Goal: Task Accomplishment & Management: Manage account settings

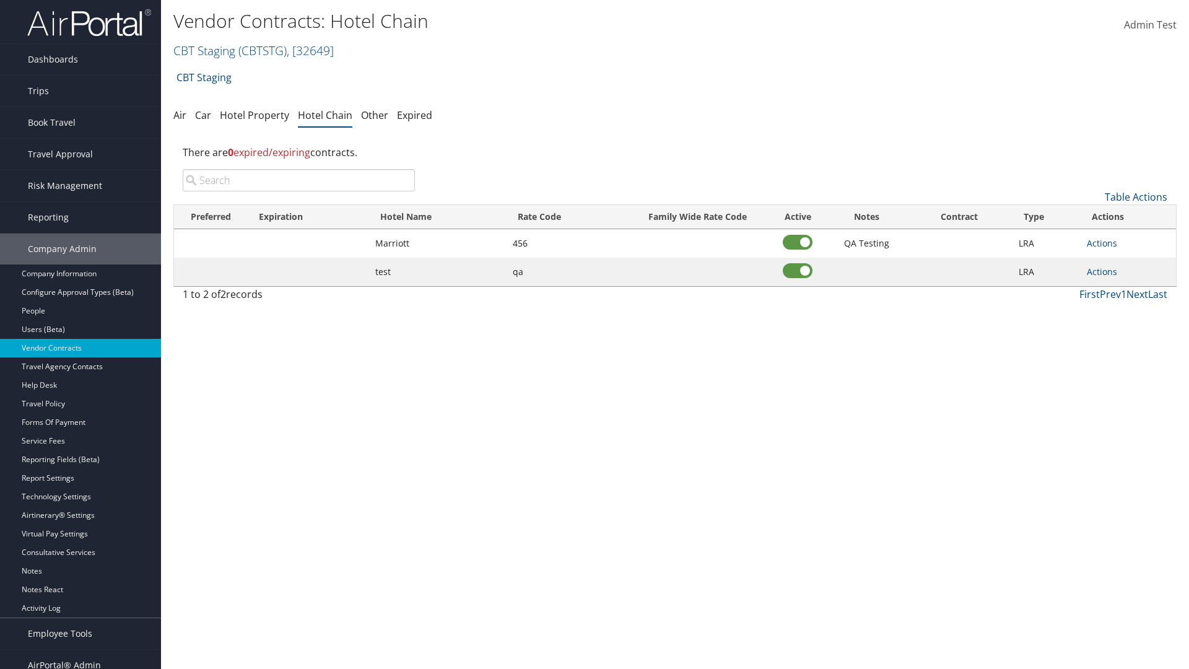
click at [299, 180] on input "search" at bounding box center [299, 180] width 232 height 22
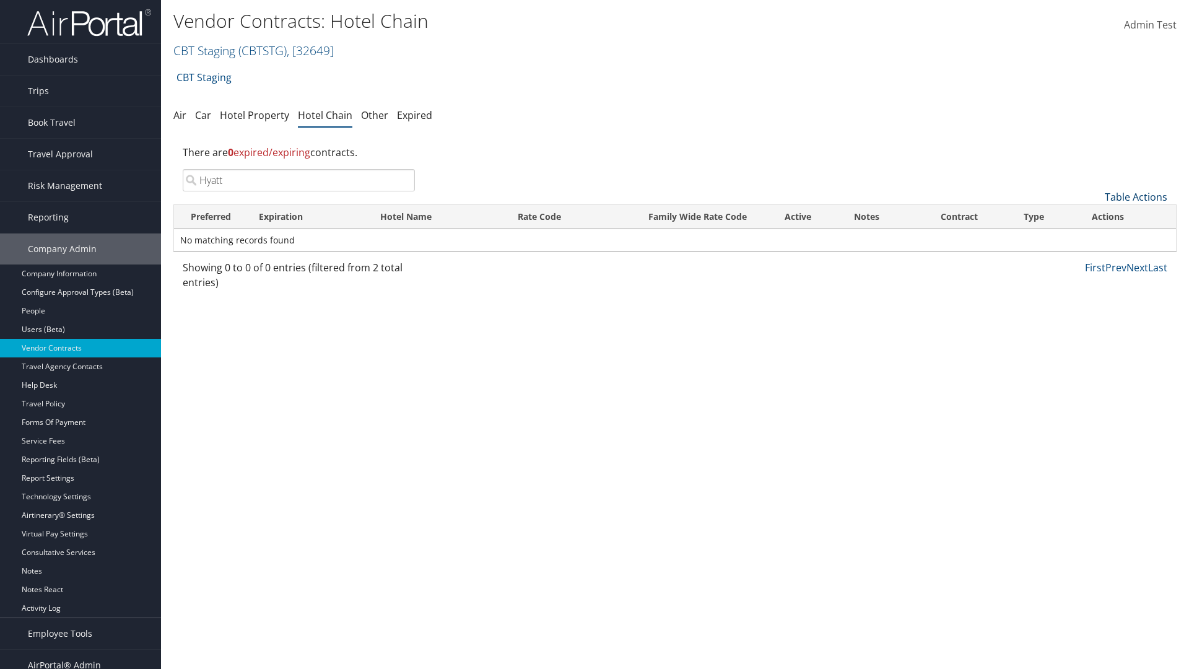
type input "Hyatt"
click at [1136, 197] on link "Table Actions" at bounding box center [1136, 197] width 63 height 14
click at [1095, 216] on link "Add New Contract" at bounding box center [1095, 216] width 163 height 21
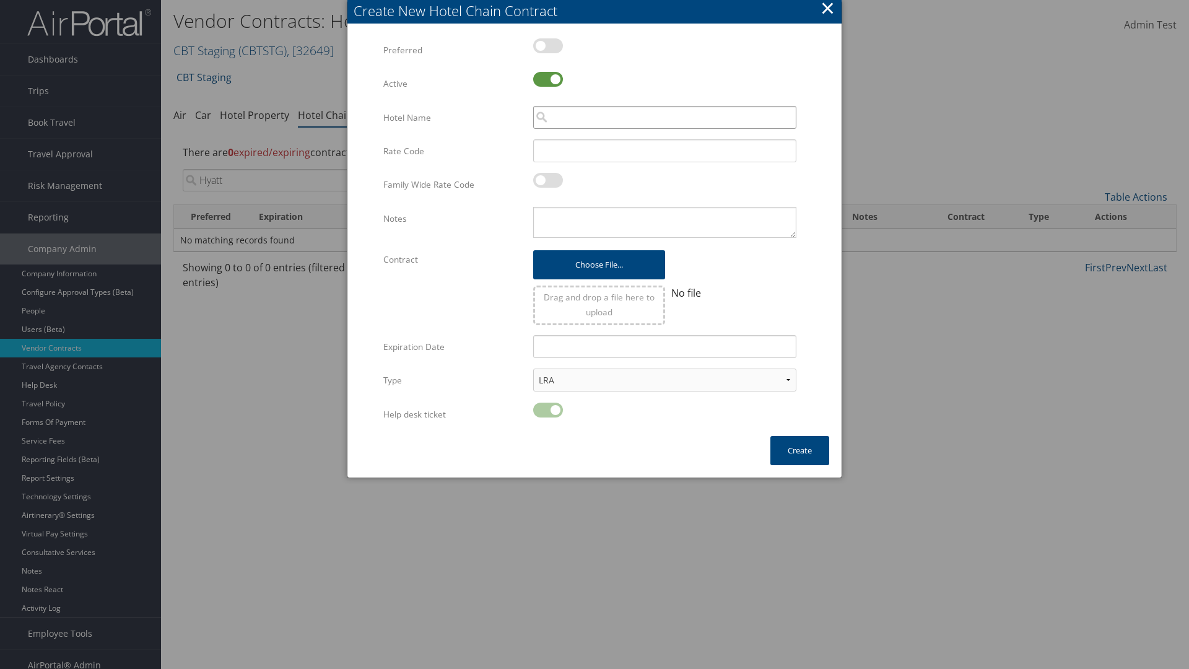
click at [665, 117] on input "search" at bounding box center [664, 117] width 263 height 23
type input "Hyatt"
type input "456"
type textarea "QA Testing"
click at [800, 450] on button "Create" at bounding box center [800, 450] width 59 height 29
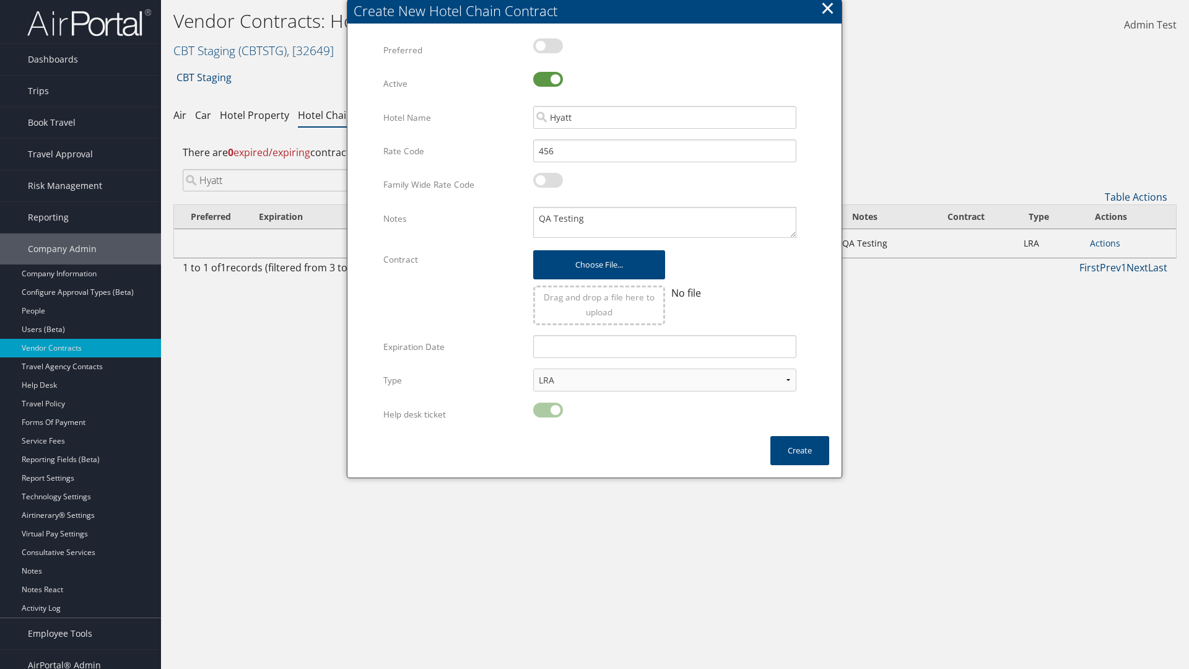
click at [299, 169] on input "Hyatt" at bounding box center [299, 180] width 232 height 22
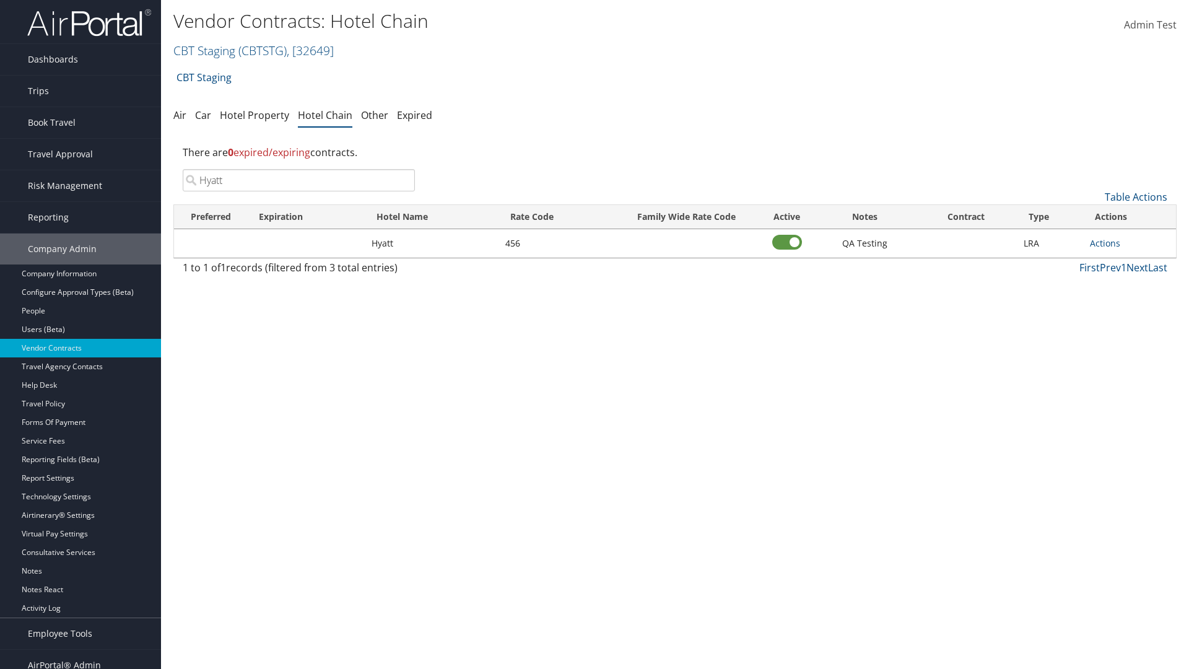
scroll to position [12, 0]
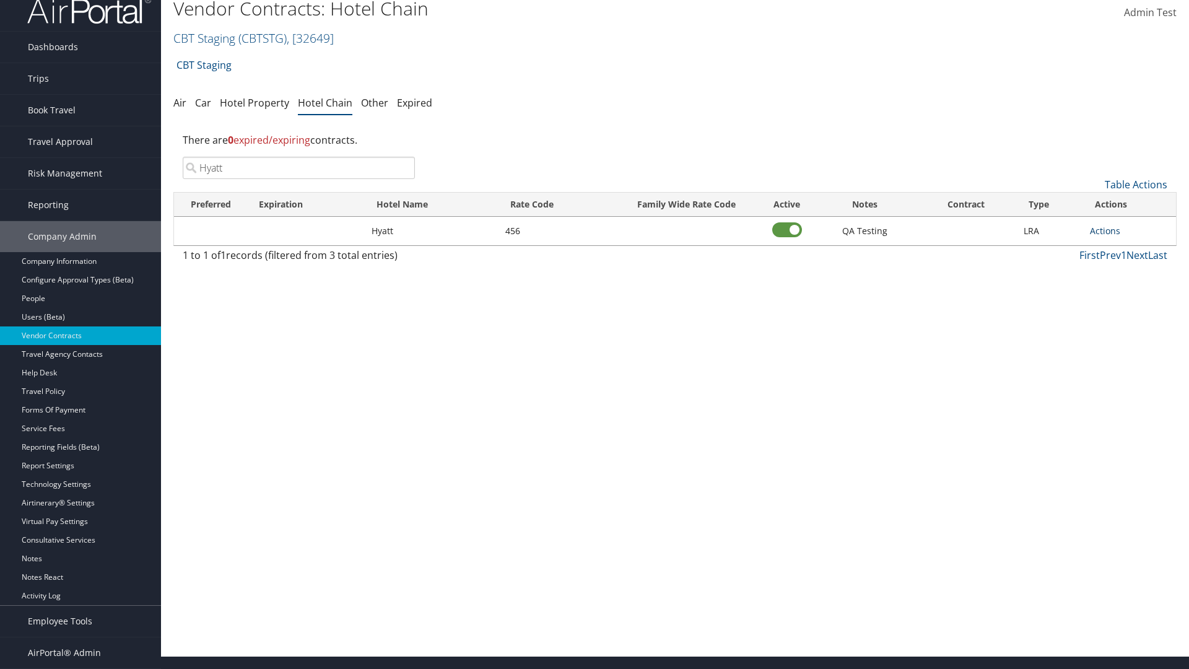
click at [1105, 230] on link "Actions" at bounding box center [1105, 231] width 30 height 12
click at [1119, 270] on link "Edit" at bounding box center [1119, 270] width 56 height 21
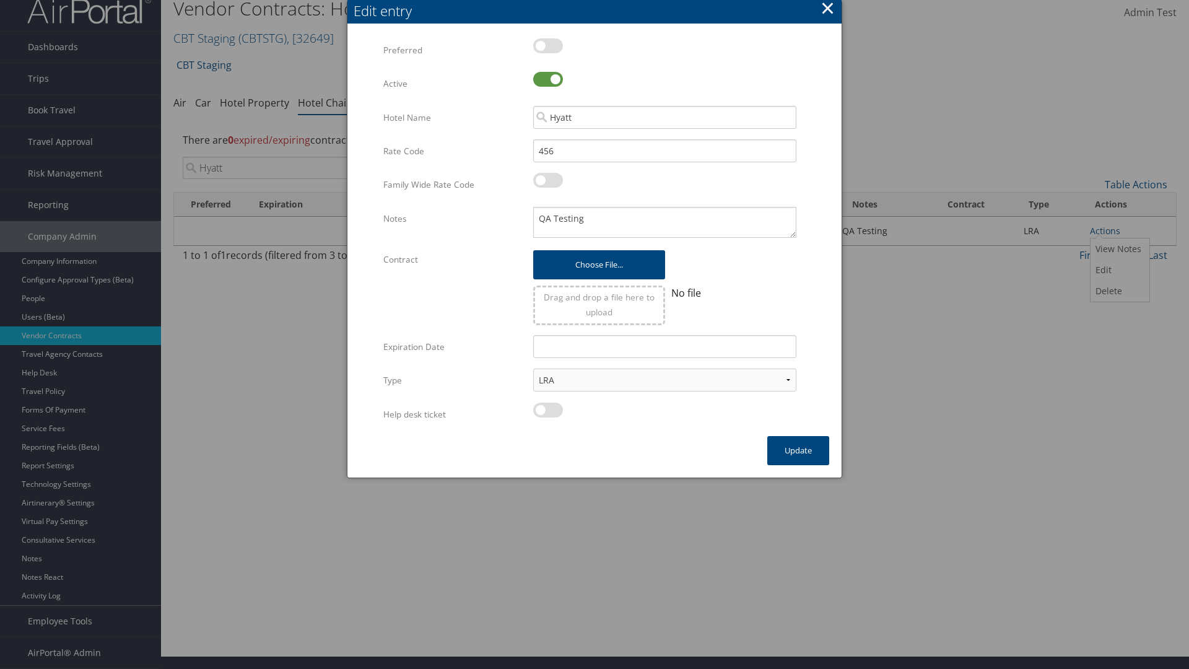
click at [548, 79] on label at bounding box center [548, 79] width 30 height 15
click at [548, 79] on input "checkbox" at bounding box center [544, 81] width 8 height 8
checkbox input "false"
click at [799, 450] on button "Update" at bounding box center [799, 450] width 62 height 29
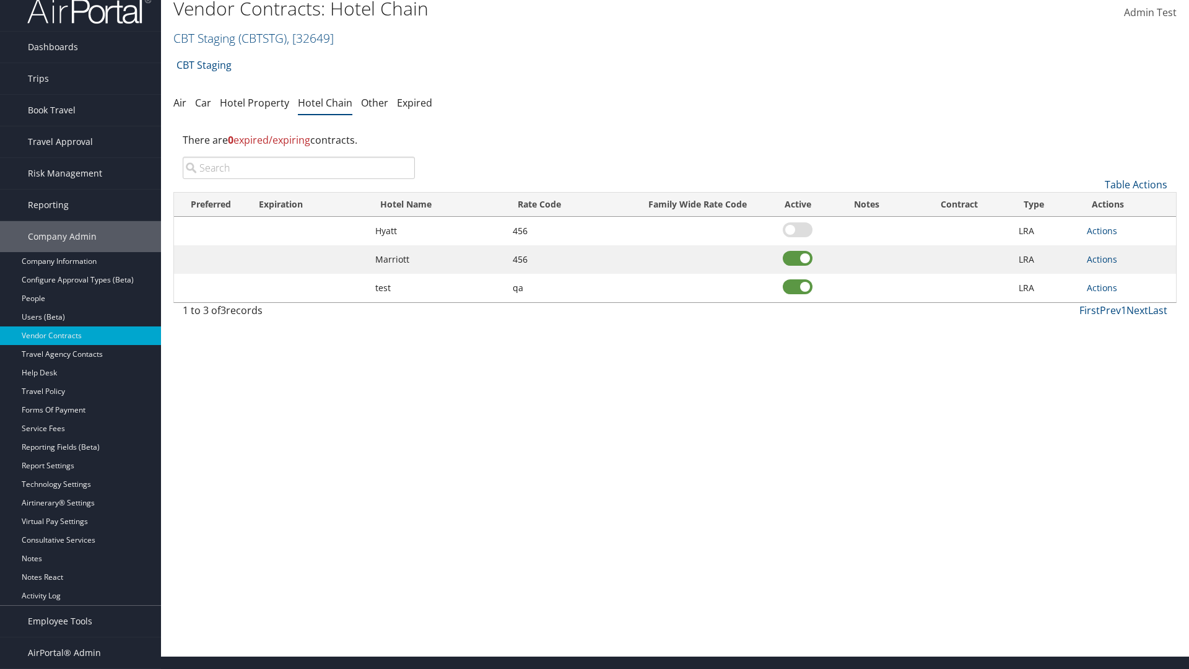
scroll to position [12, 0]
click at [299, 168] on input "search" at bounding box center [299, 168] width 232 height 22
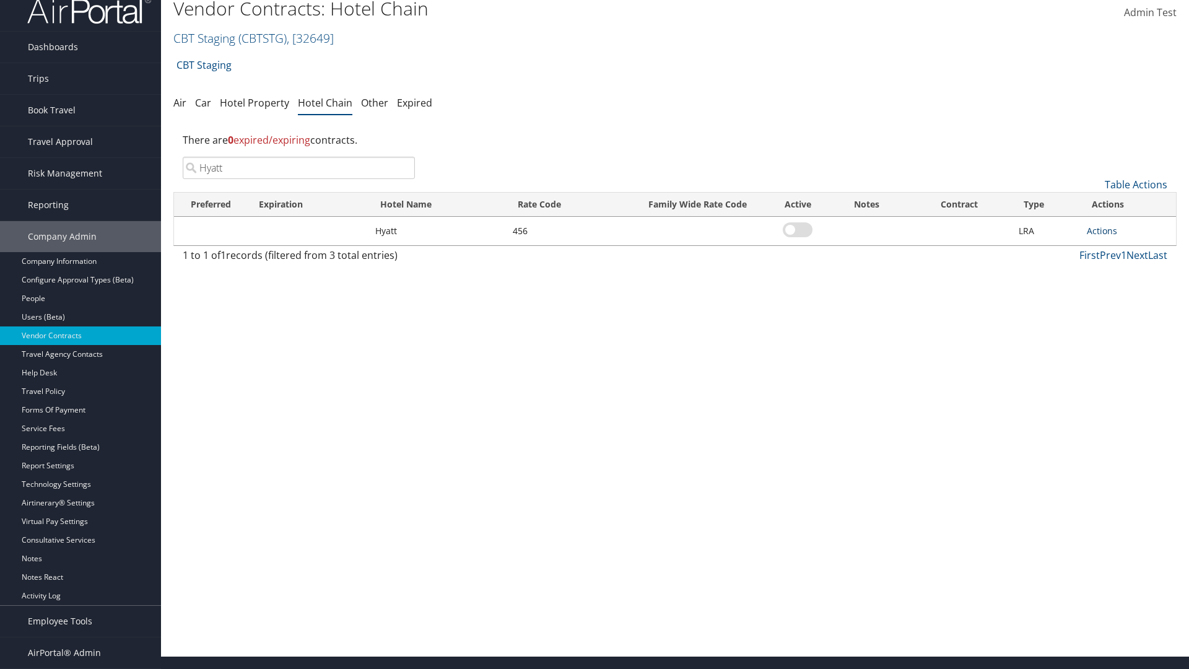
type input "Hyatt"
click at [1102, 230] on link "Actions" at bounding box center [1102, 231] width 30 height 12
click at [1116, 270] on link "Edit" at bounding box center [1116, 270] width 56 height 21
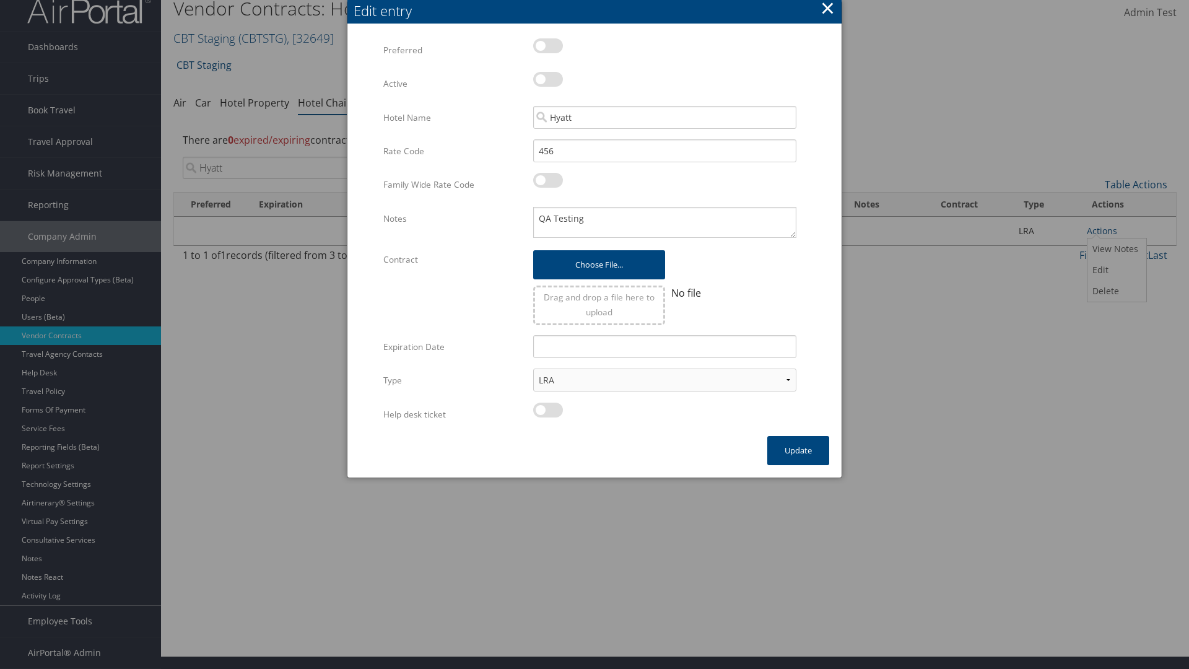
click at [548, 79] on label at bounding box center [548, 79] width 30 height 15
click at [548, 79] on input "checkbox" at bounding box center [544, 81] width 8 height 8
checkbox input "true"
click at [799, 450] on button "Update" at bounding box center [799, 450] width 62 height 29
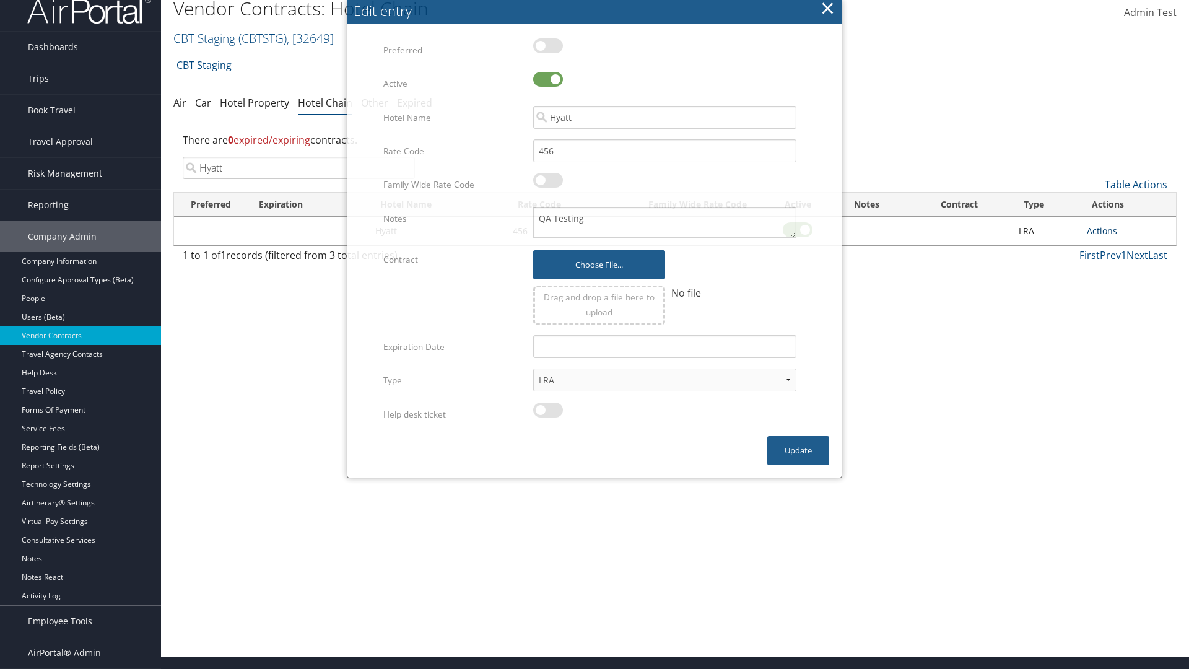
click at [1102, 230] on link "Actions" at bounding box center [1102, 231] width 30 height 12
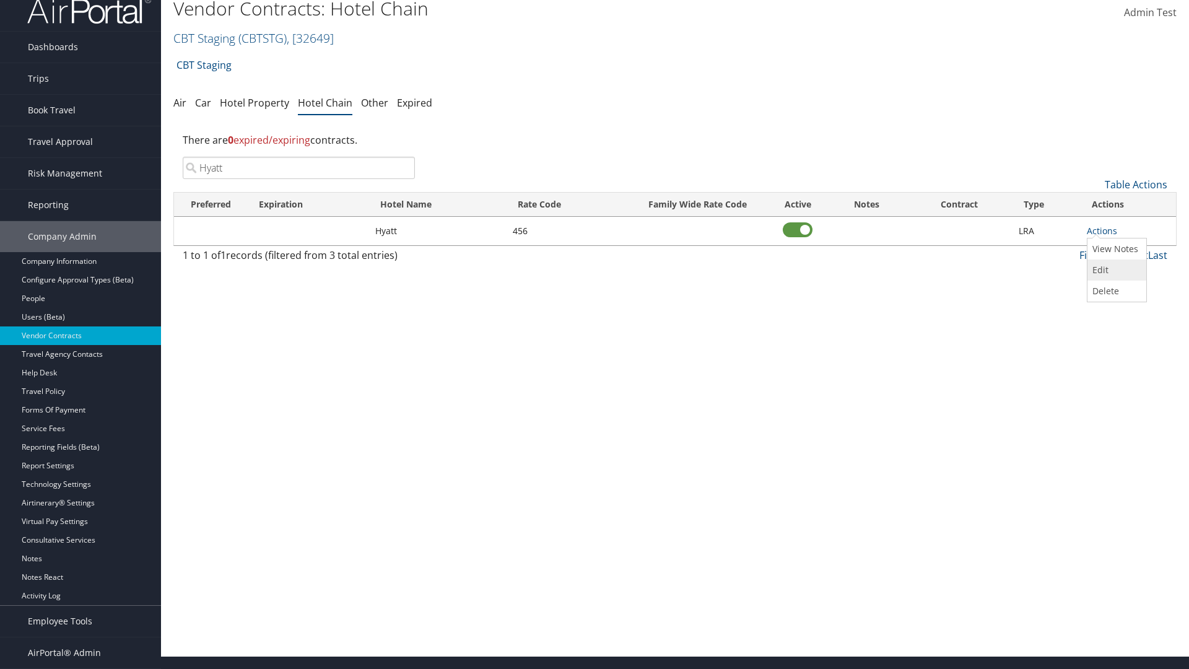
click at [1116, 270] on link "Edit" at bounding box center [1116, 270] width 56 height 21
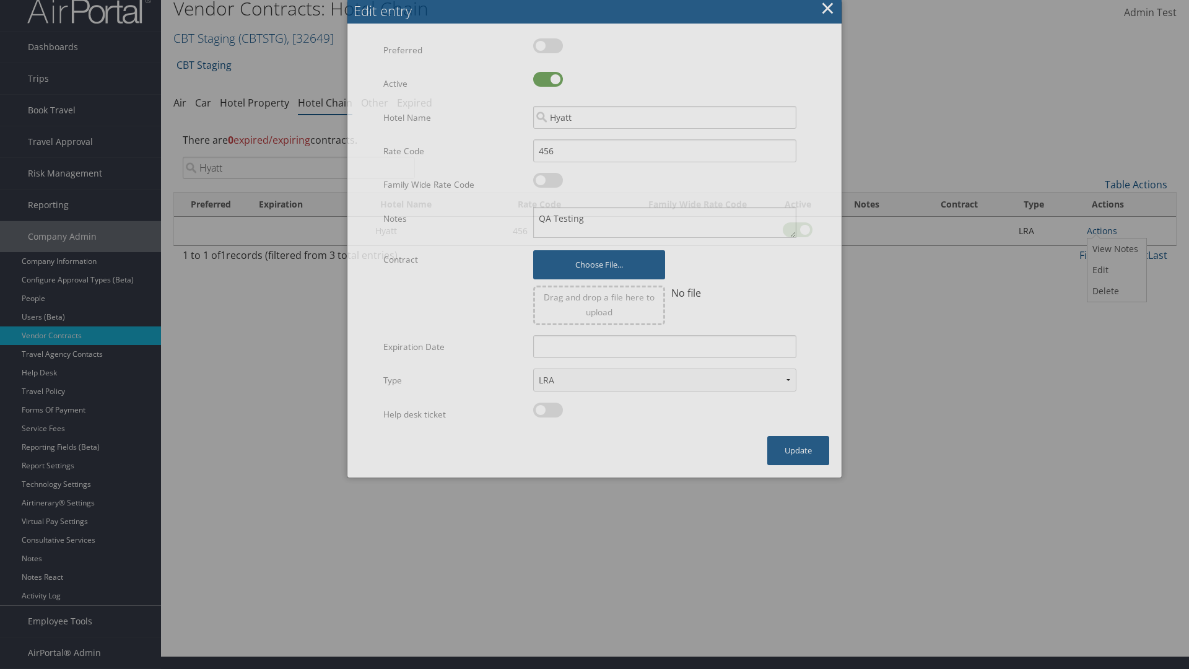
click at [828, 12] on button "×" at bounding box center [828, 8] width 14 height 25
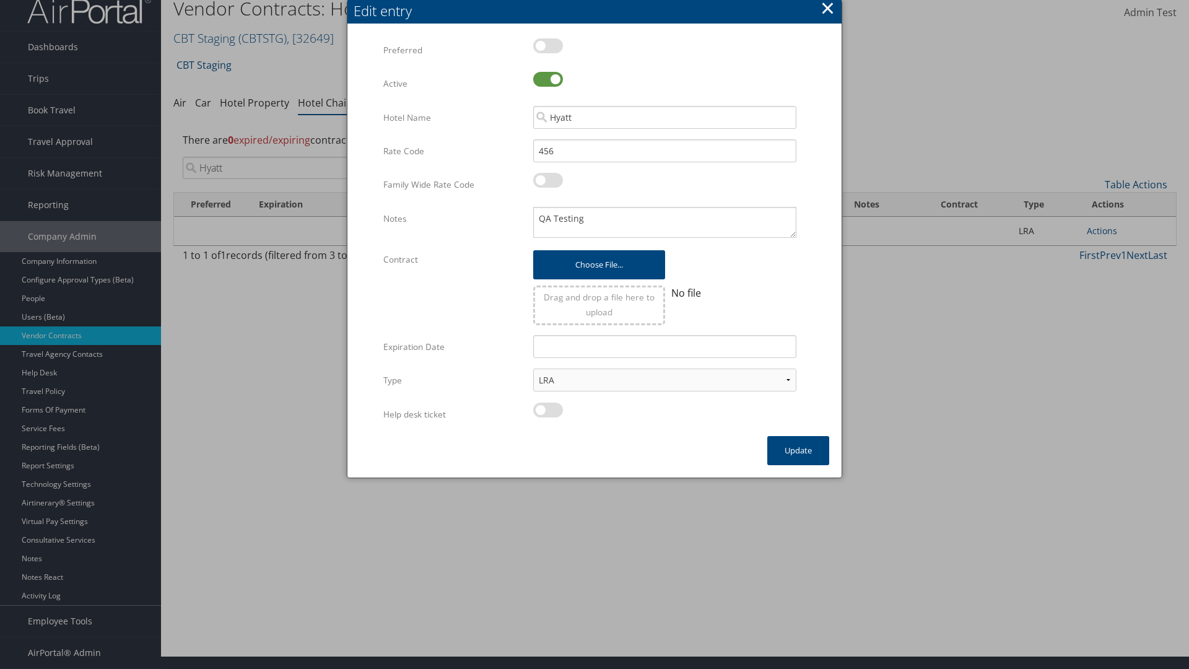
scroll to position [8, 0]
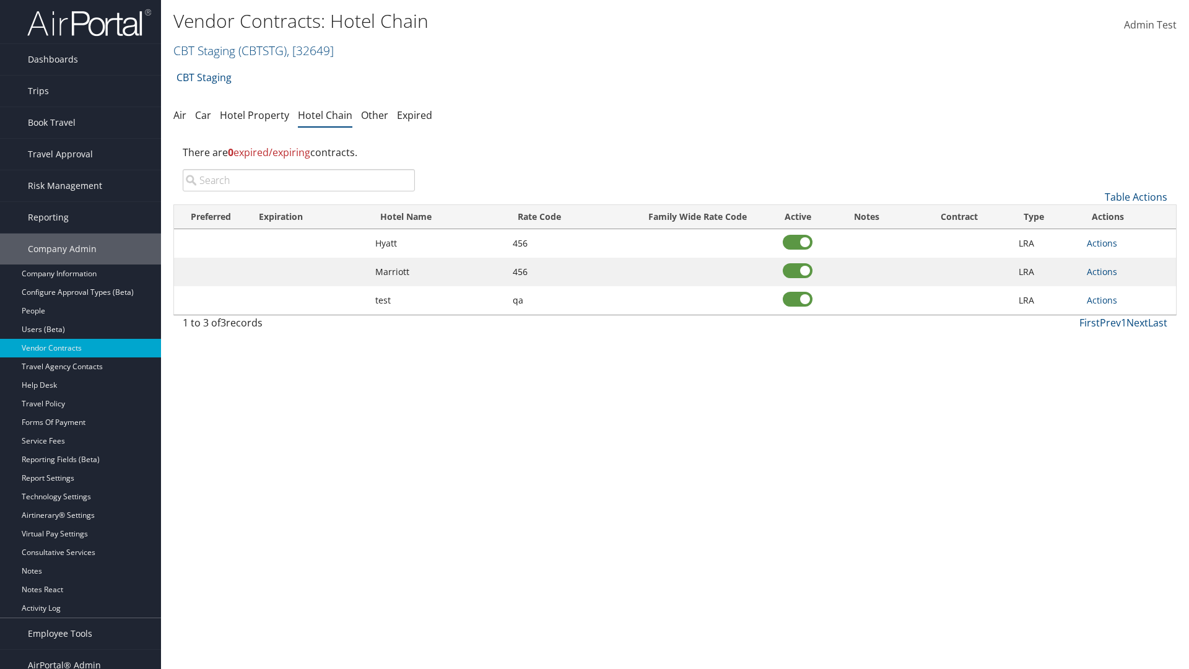
click at [299, 180] on input "search" at bounding box center [299, 180] width 232 height 22
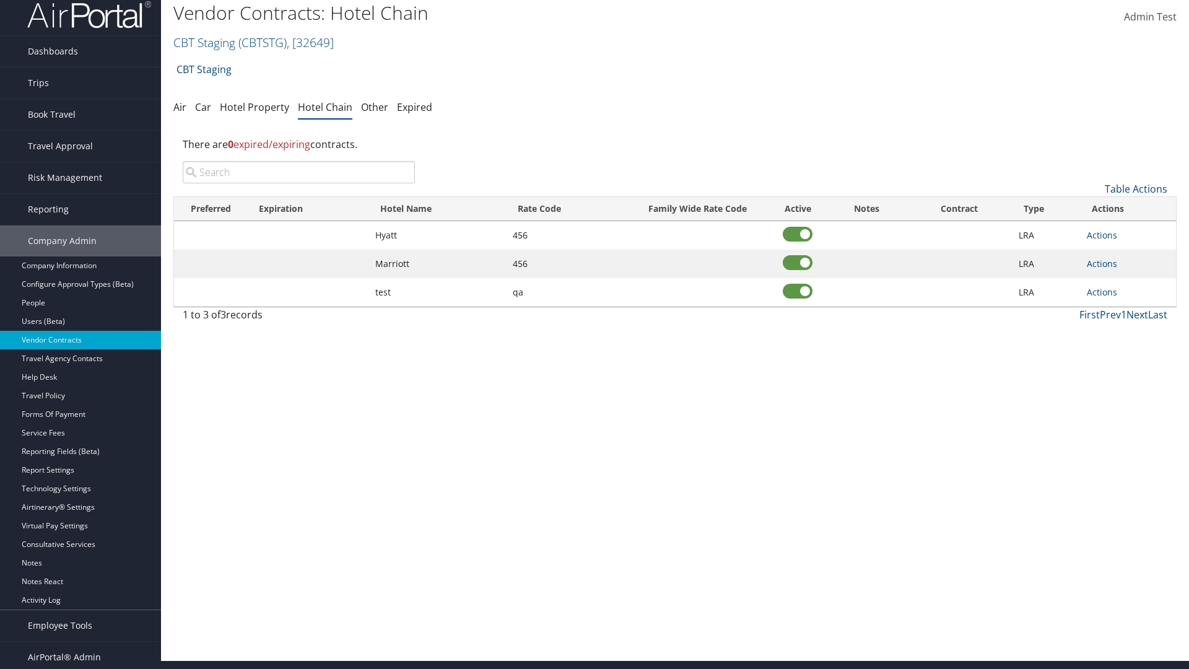
scroll to position [8, 0]
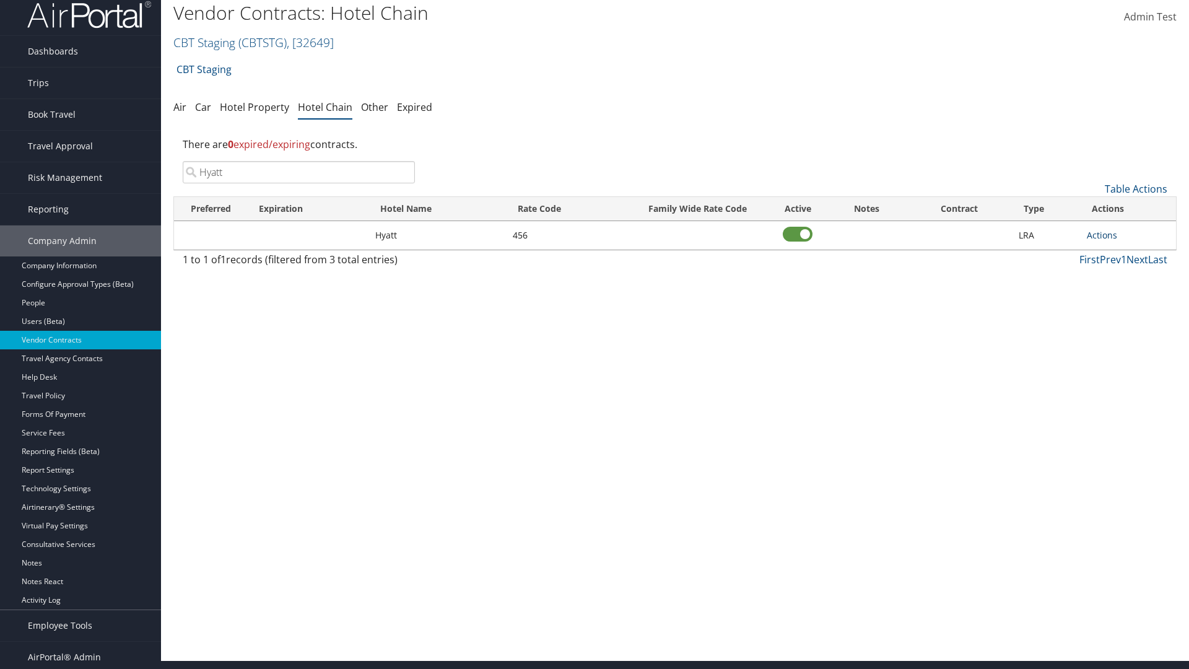
type input "Hyatt"
click at [1102, 235] on link "Actions" at bounding box center [1102, 235] width 30 height 12
click at [1116, 274] on link "Edit" at bounding box center [1116, 274] width 56 height 21
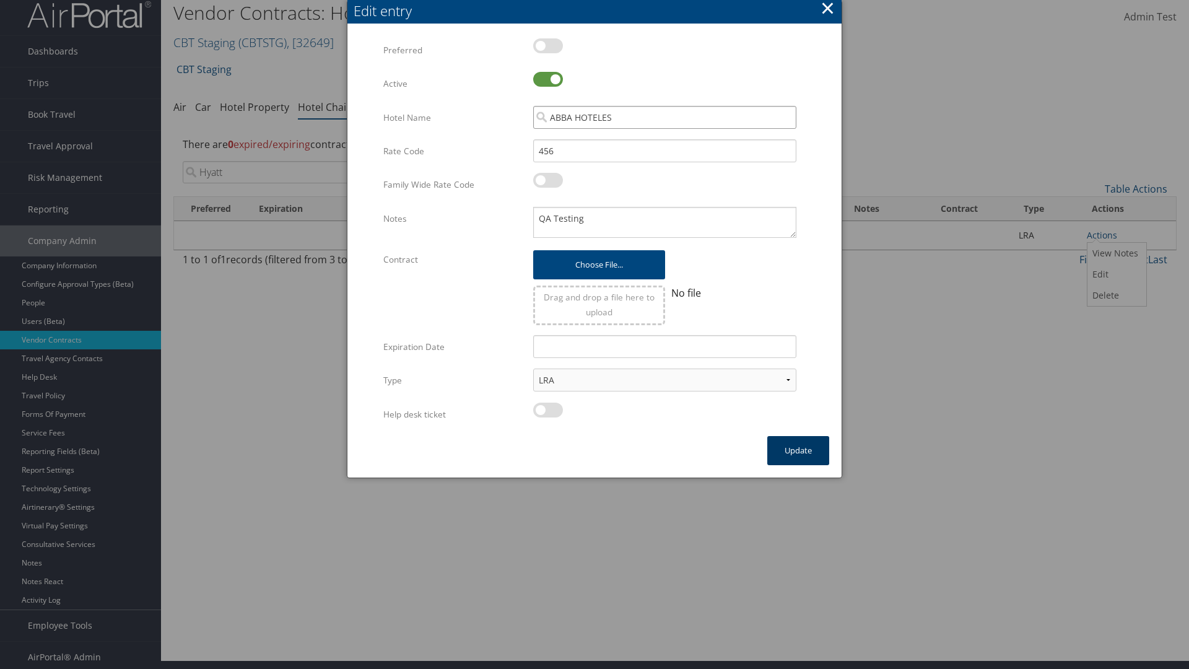
type input "ABBA HOTELES"
click at [799, 450] on button "Update" at bounding box center [799, 450] width 62 height 29
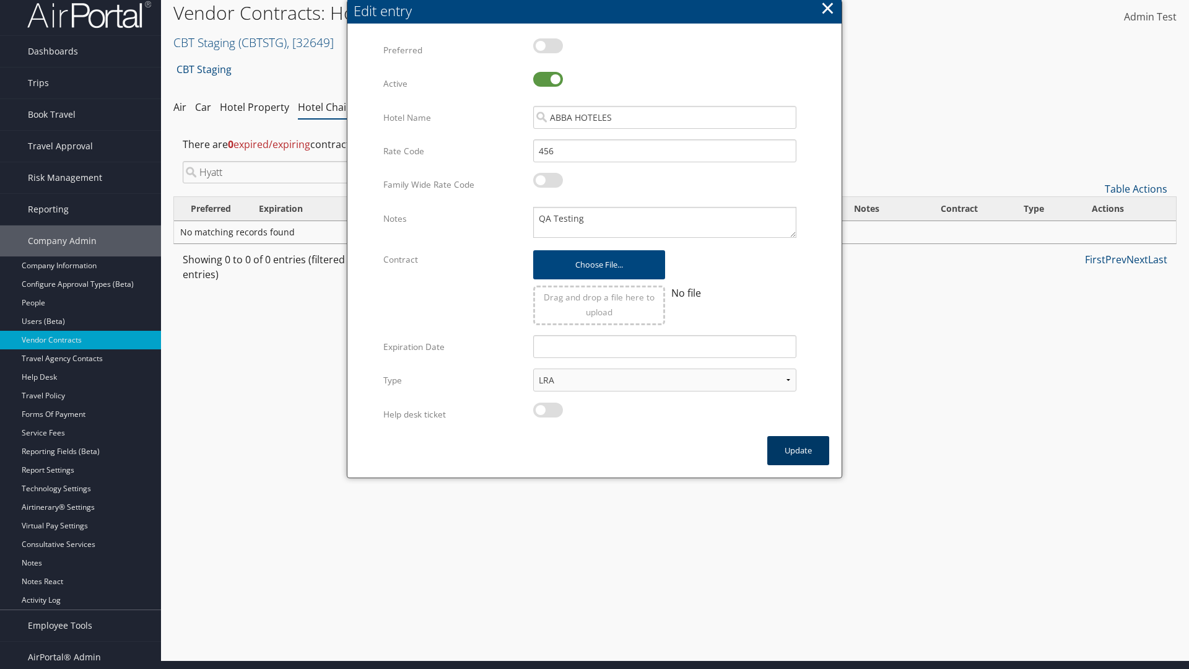
scroll to position [0, 0]
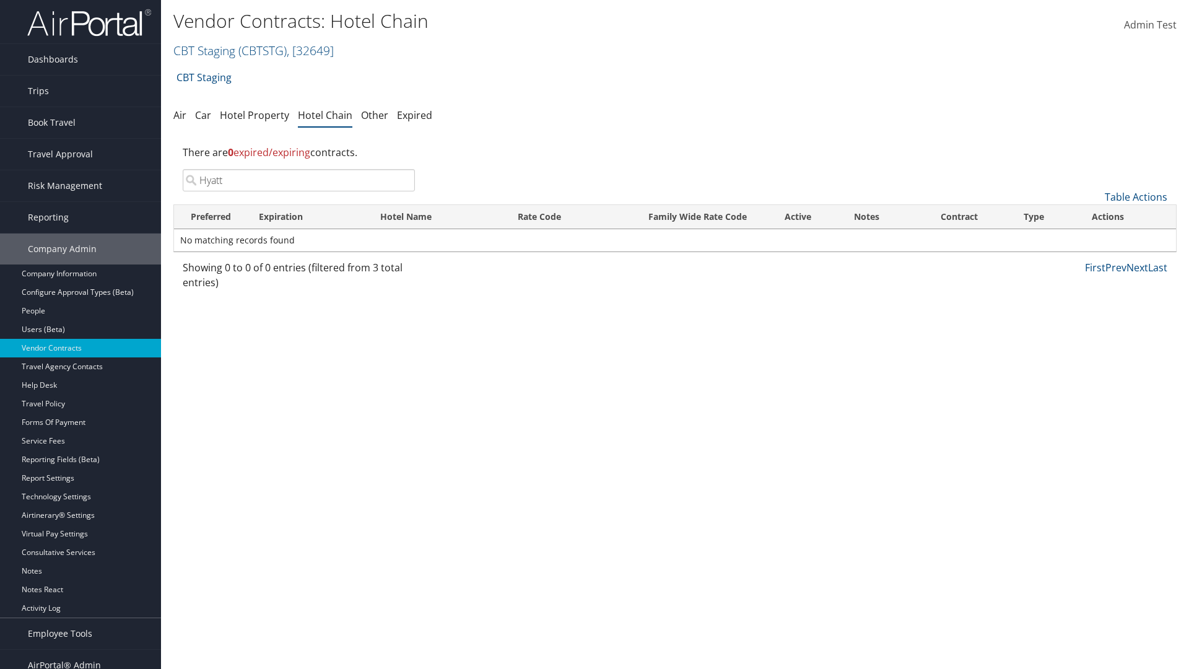
click at [299, 180] on input "Hyatt" at bounding box center [299, 180] width 232 height 22
type input "ABBA HOTELES"
click at [1102, 243] on link "Actions" at bounding box center [1102, 243] width 30 height 12
click at [1116, 304] on link "Delete" at bounding box center [1116, 303] width 56 height 21
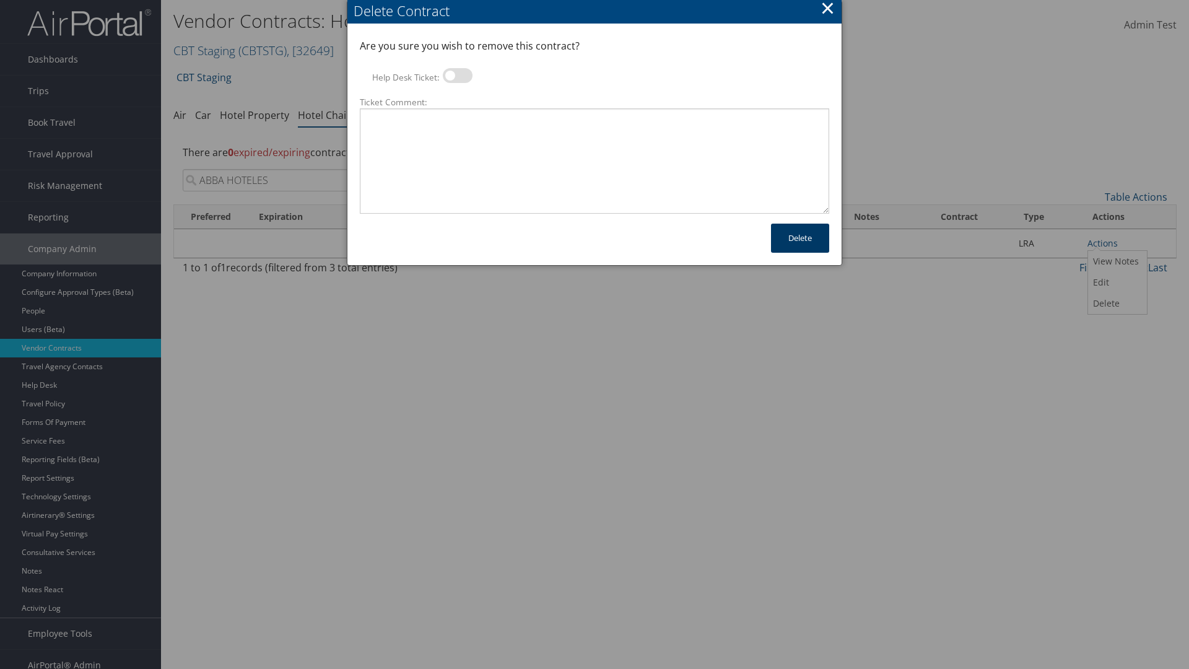
click at [800, 238] on button "Delete" at bounding box center [800, 238] width 58 height 29
